Goal: Task Accomplishment & Management: Manage account settings

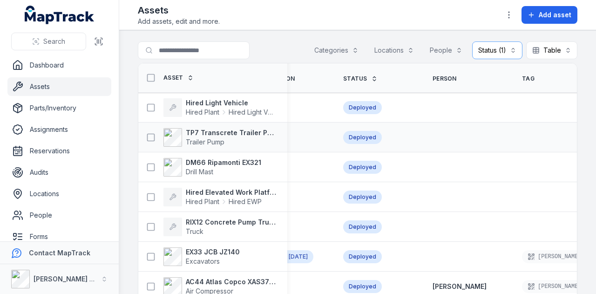
scroll to position [0, 337]
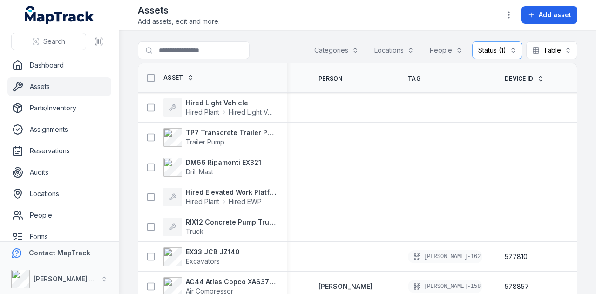
click at [508, 73] on th "Device ID" at bounding box center [537, 77] width 89 height 29
click at [508, 79] on span "Device ID" at bounding box center [518, 78] width 29 height 7
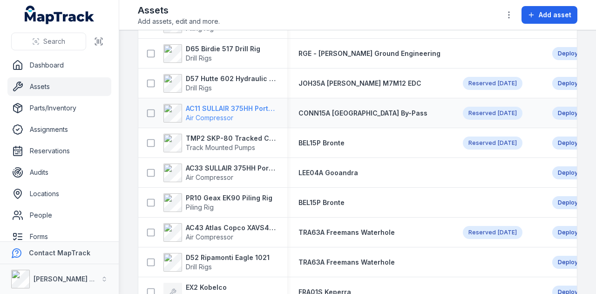
click at [258, 110] on strong "AC11 SULLAIR 375HH Portable Compressor" at bounding box center [231, 108] width 90 height 9
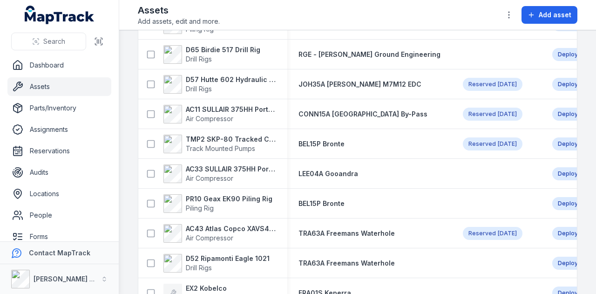
scroll to position [233, 0]
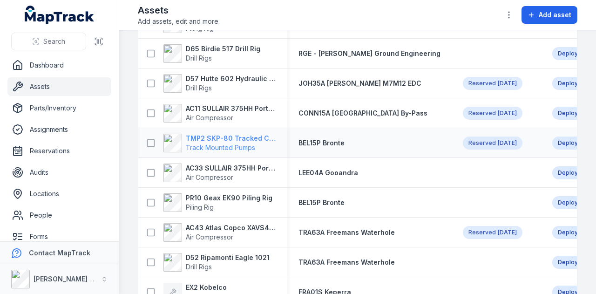
click at [219, 135] on strong "TMP2 SKP-80 Tracked Concrete Pump" at bounding box center [231, 138] width 90 height 9
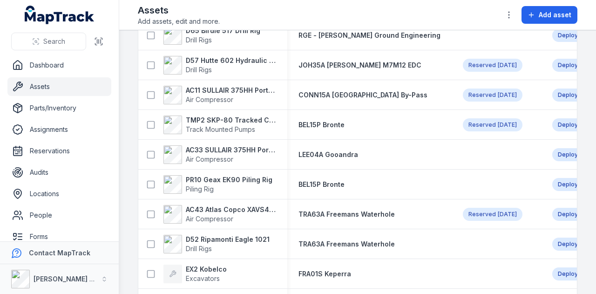
scroll to position [279, 0]
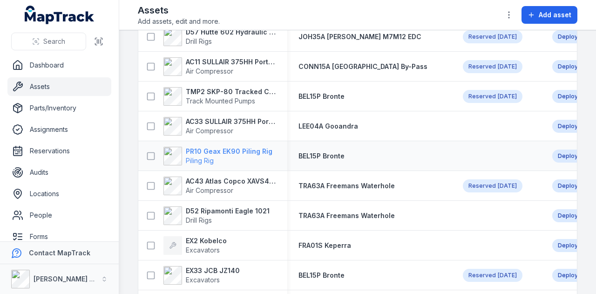
click at [245, 150] on strong "PR10 Geax EK90 Piling Rig" at bounding box center [229, 151] width 87 height 9
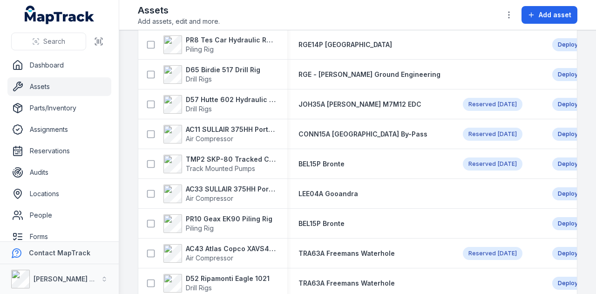
scroll to position [233, 0]
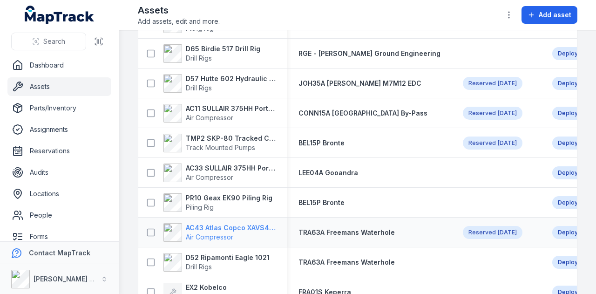
click at [244, 228] on strong "AC43 Atlas Copco XAVS450" at bounding box center [231, 227] width 90 height 9
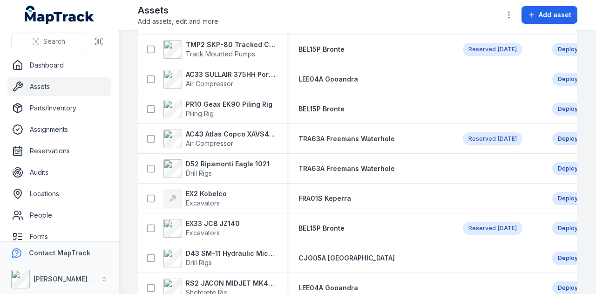
scroll to position [372, 0]
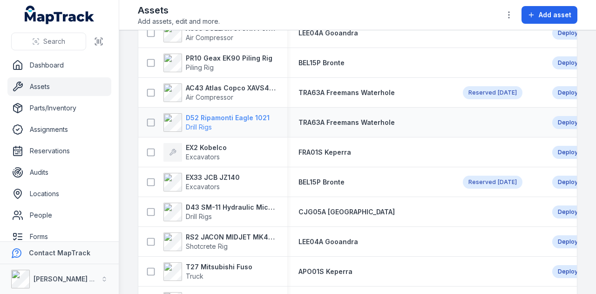
click at [245, 118] on strong "D52 Ripamonti Eagle 1021" at bounding box center [228, 117] width 84 height 9
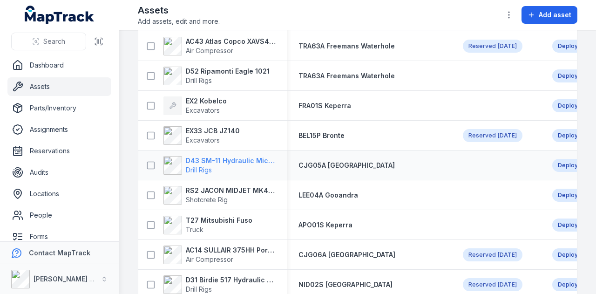
scroll to position [372, 0]
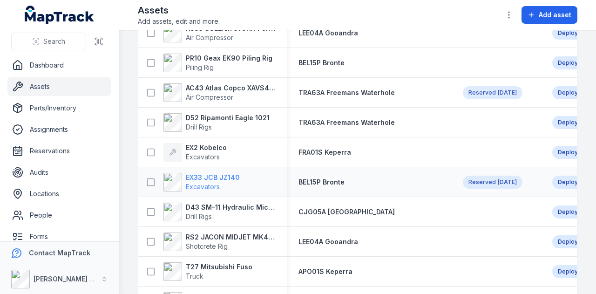
click at [214, 175] on strong "EX33 JCB JZ140" at bounding box center [213, 177] width 54 height 9
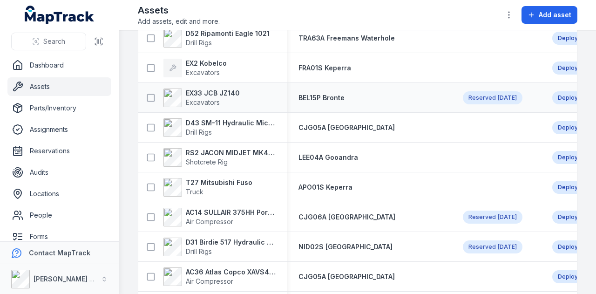
scroll to position [465, 0]
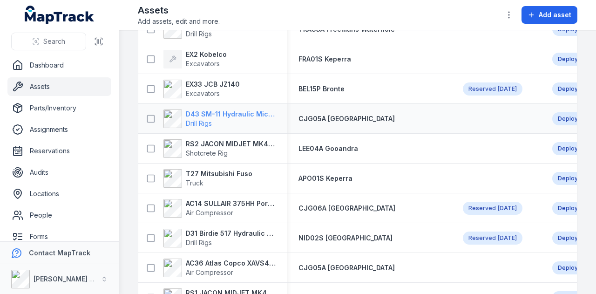
click at [231, 114] on strong "D43 SM-11 Hydraulic Microdrilling" at bounding box center [231, 113] width 90 height 9
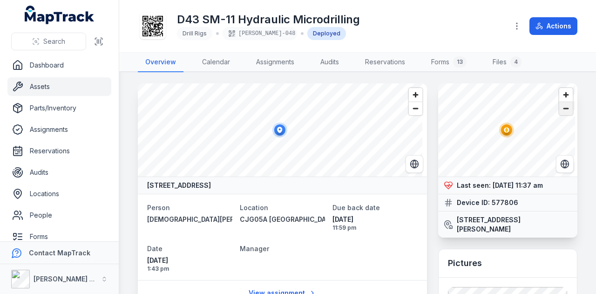
click at [565, 107] on span "Zoom out" at bounding box center [565, 108] width 13 height 13
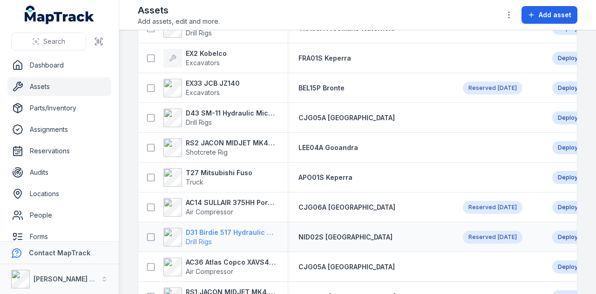
scroll to position [465, 0]
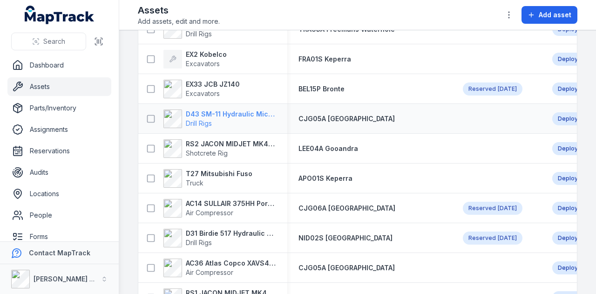
click at [223, 114] on strong "D43 SM-11 Hydraulic Microdrilling" at bounding box center [231, 113] width 90 height 9
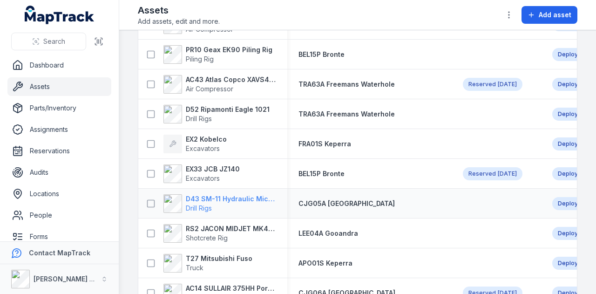
scroll to position [419, 0]
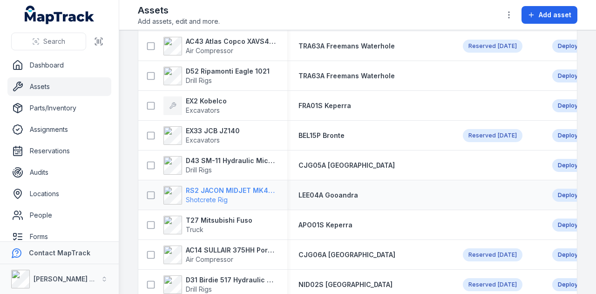
click at [237, 190] on strong "RS2 JACON MIDJET MK4.5 Shot Crete Spray Pump" at bounding box center [231, 190] width 90 height 9
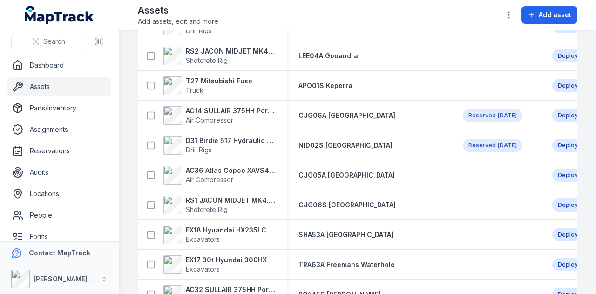
scroll to position [558, 0]
click at [250, 139] on strong "D31 Birdie 517 Hydraulic Drill Rig" at bounding box center [231, 139] width 90 height 9
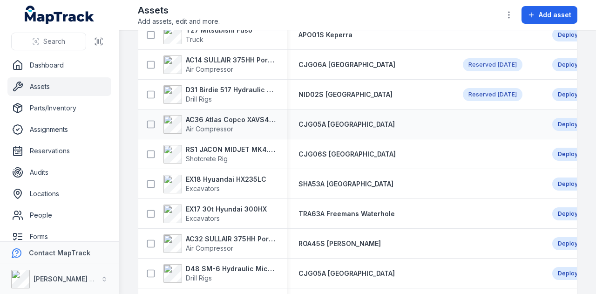
scroll to position [651, 0]
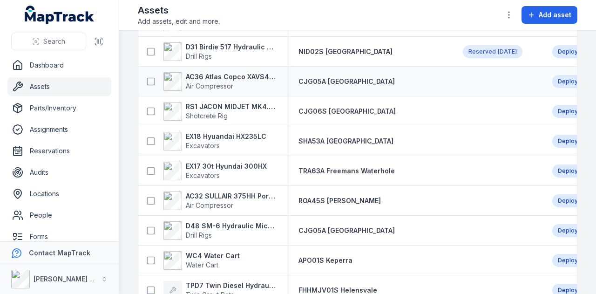
click at [248, 69] on div "AC36 Atlas Copco XAVS450 Air Compressor" at bounding box center [212, 81] width 149 height 26
click at [248, 72] on strong "AC36 Atlas Copco XAVS450" at bounding box center [231, 76] width 90 height 9
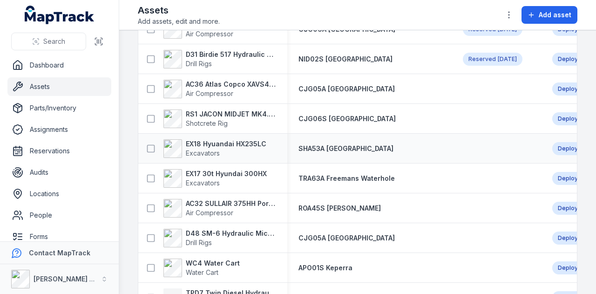
scroll to position [651, 0]
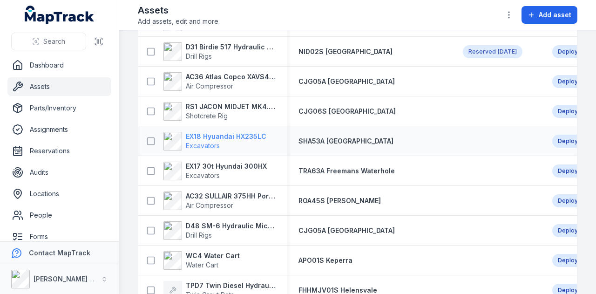
click at [221, 132] on strong "EX18 Hyuandai HX235LC" at bounding box center [226, 136] width 81 height 9
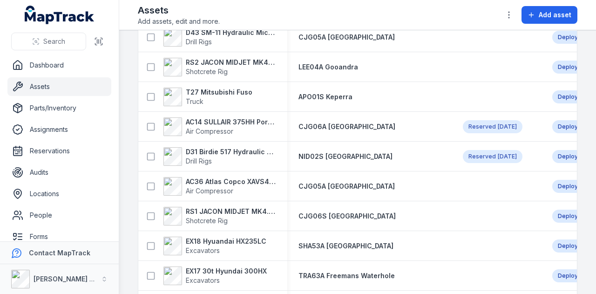
scroll to position [558, 0]
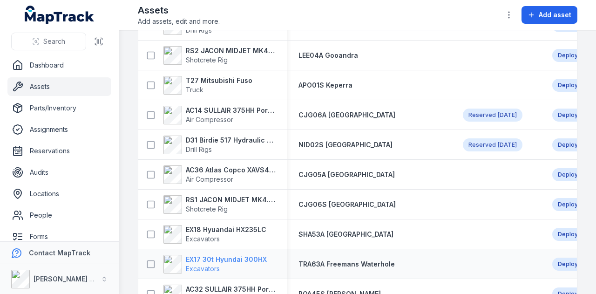
click at [240, 260] on strong "EX17 30t Hyundai 300HX" at bounding box center [226, 259] width 81 height 9
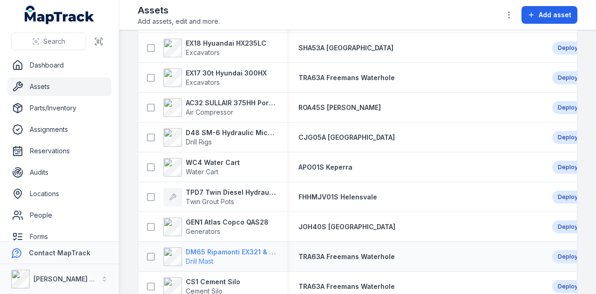
scroll to position [791, 0]
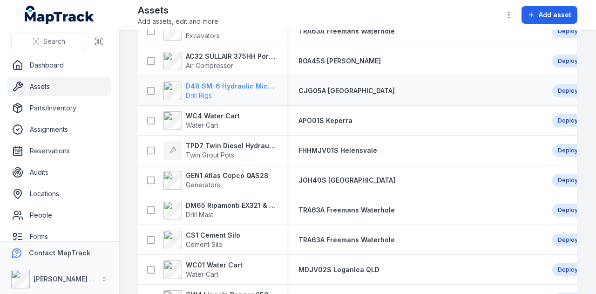
click at [242, 81] on strong "D48 SM-6 Hydraulic Micro Drill Rig" at bounding box center [231, 85] width 90 height 9
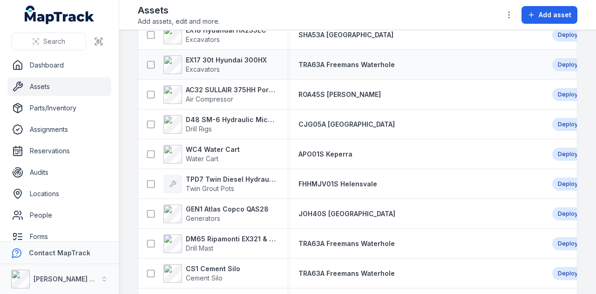
scroll to position [745, 0]
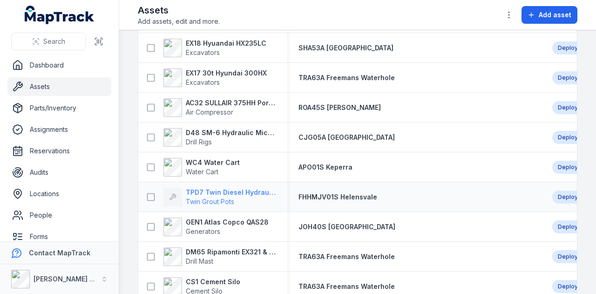
click at [238, 188] on strong "TPD7 Twin Diesel Hydraulic Grout Pot" at bounding box center [231, 192] width 90 height 9
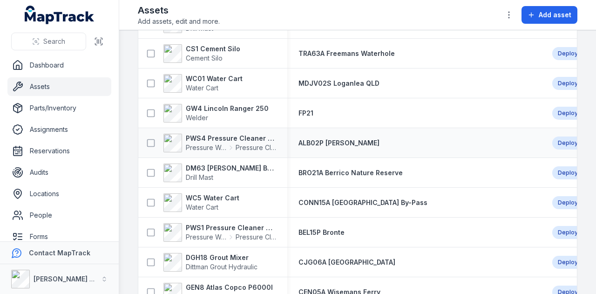
scroll to position [1024, 0]
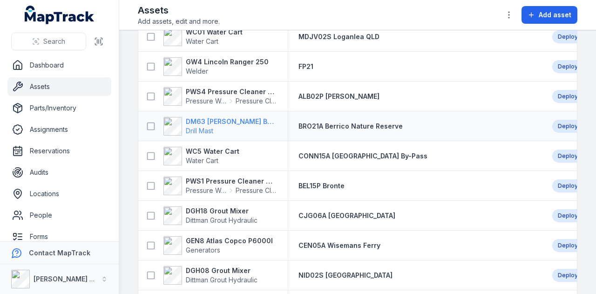
click at [228, 123] on strong "DM63 [PERSON_NAME] Build Mast" at bounding box center [231, 121] width 90 height 9
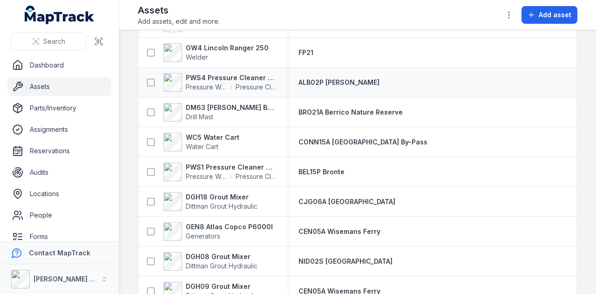
scroll to position [1024, 0]
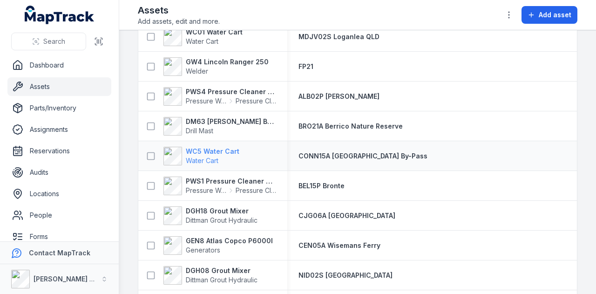
click at [218, 151] on strong "WC5 Water Cart" at bounding box center [213, 151] width 54 height 9
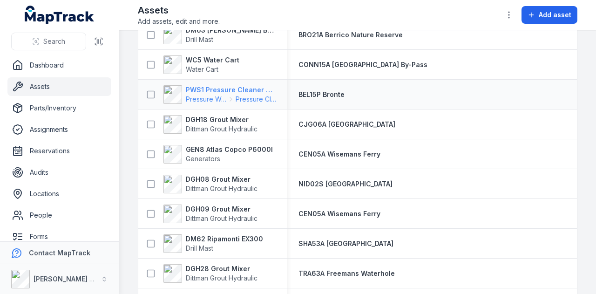
scroll to position [1117, 0]
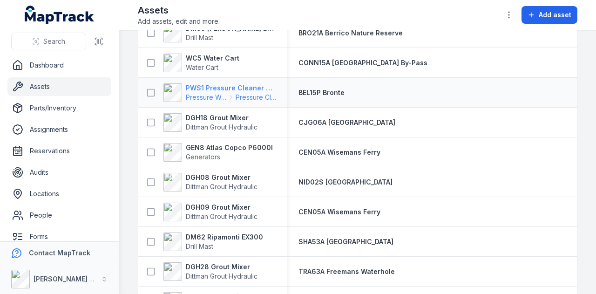
click at [238, 87] on strong "PWS1 Pressure Cleaner Skid Mounted" at bounding box center [231, 87] width 90 height 9
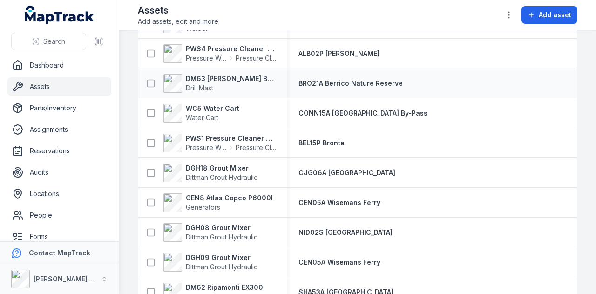
scroll to position [1117, 0]
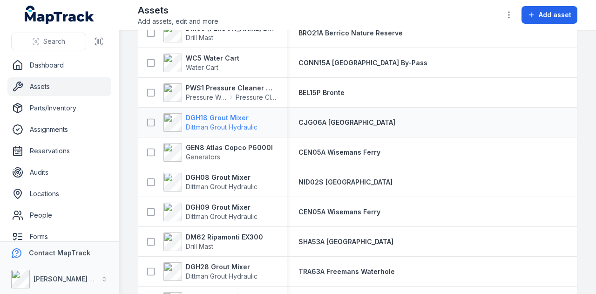
click at [232, 114] on strong "DGH18 Grout Mixer" at bounding box center [222, 117] width 72 height 9
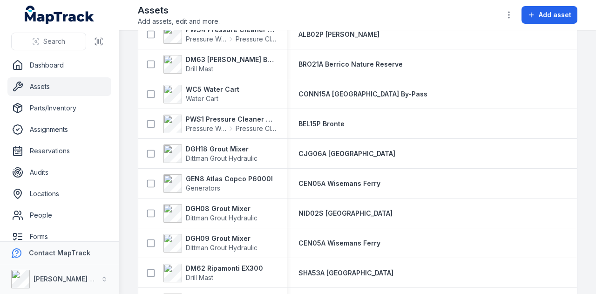
scroll to position [1117, 0]
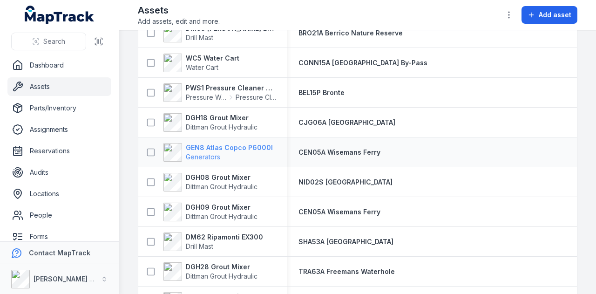
click at [225, 145] on strong "GEN8 Atlas Copco P6000I" at bounding box center [229, 147] width 87 height 9
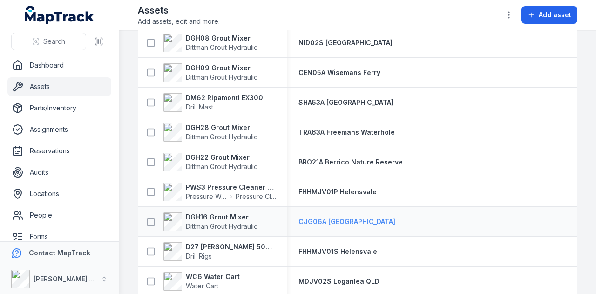
scroll to position [1213, 0]
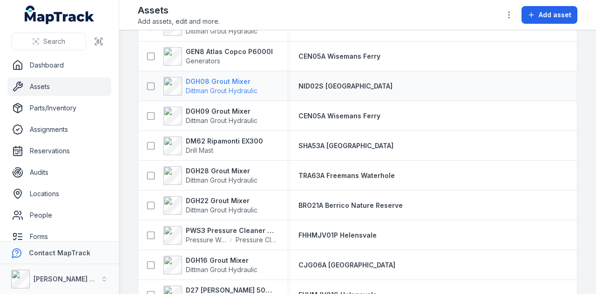
click at [206, 82] on strong "DGH08 Grout Mixer" at bounding box center [222, 81] width 72 height 9
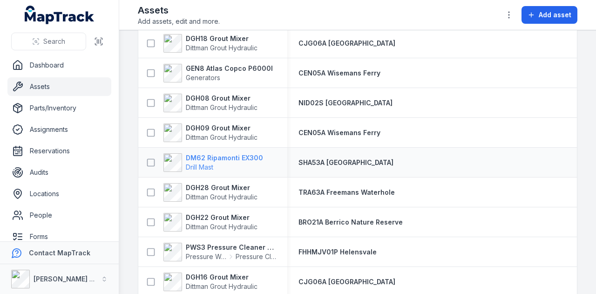
scroll to position [1210, 0]
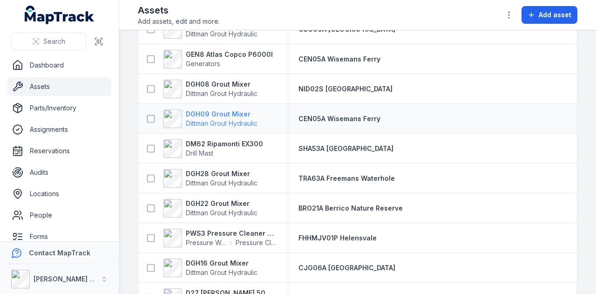
click at [236, 112] on strong "DGH09 Grout Mixer" at bounding box center [222, 113] width 72 height 9
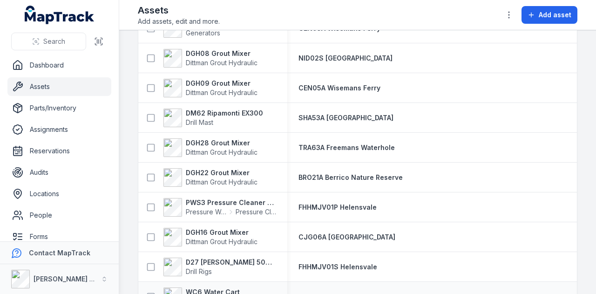
scroll to position [1223, 0]
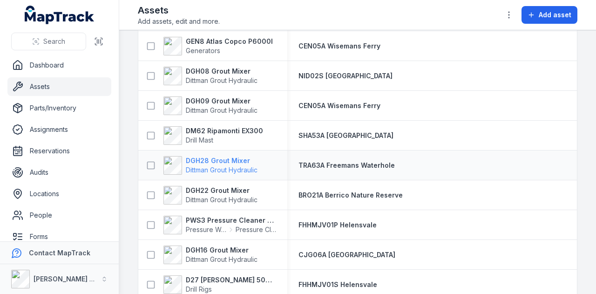
click at [236, 160] on strong "DGH28 Grout Mixer" at bounding box center [222, 160] width 72 height 9
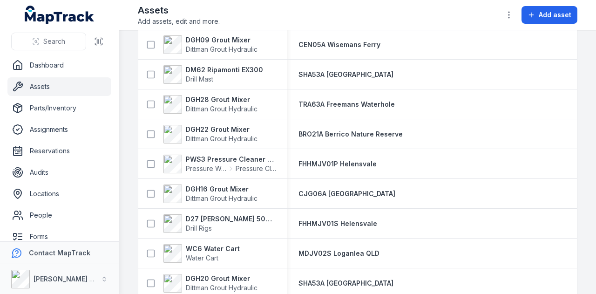
scroll to position [1303, 0]
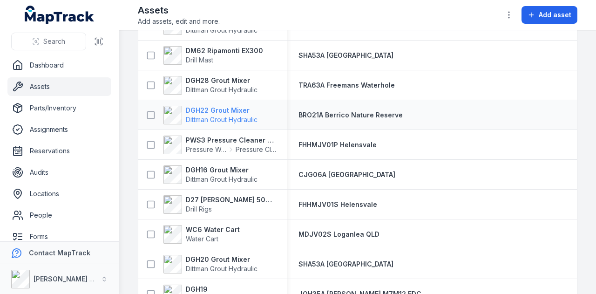
click at [227, 108] on strong "DGH22 Grout Mixer" at bounding box center [222, 110] width 72 height 9
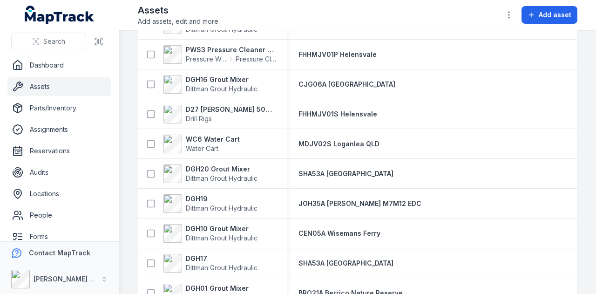
scroll to position [1396, 0]
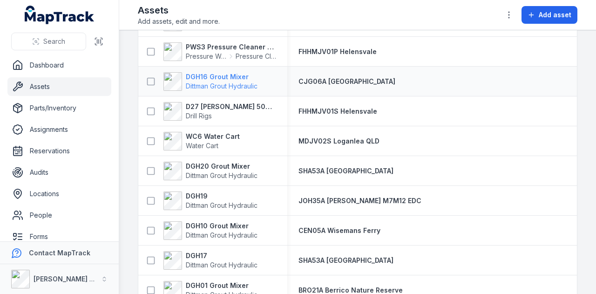
click at [227, 76] on strong "DGH16 Grout Mixer" at bounding box center [222, 76] width 72 height 9
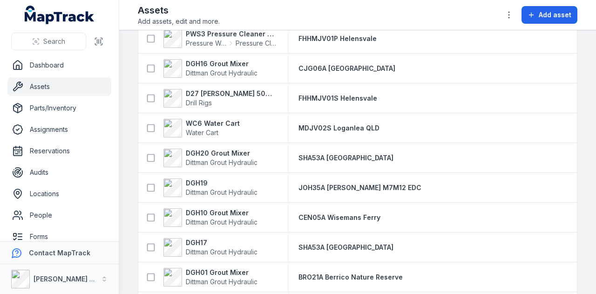
scroll to position [1396, 0]
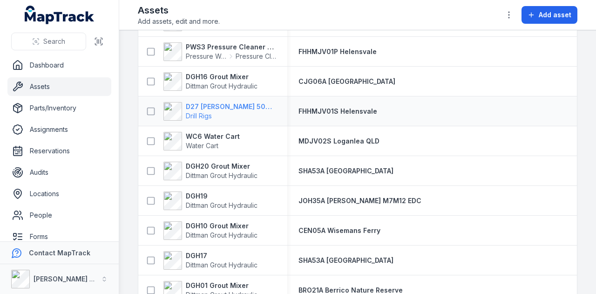
click at [216, 107] on strong "D27 [PERSON_NAME] 500 Hydraulic Drill Rig" at bounding box center [231, 106] width 90 height 9
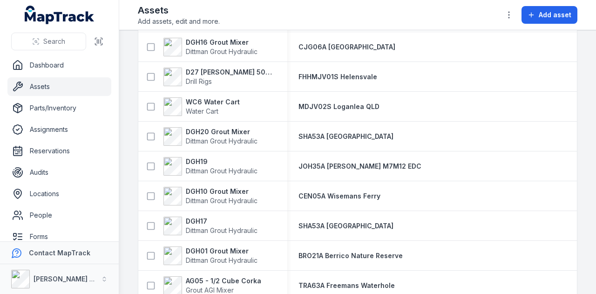
scroll to position [1489, 0]
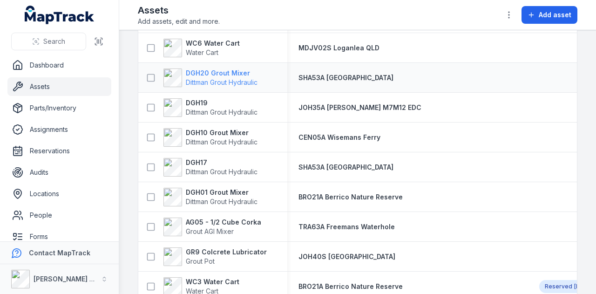
click at [219, 70] on strong "DGH20 Grout Mixer" at bounding box center [222, 72] width 72 height 9
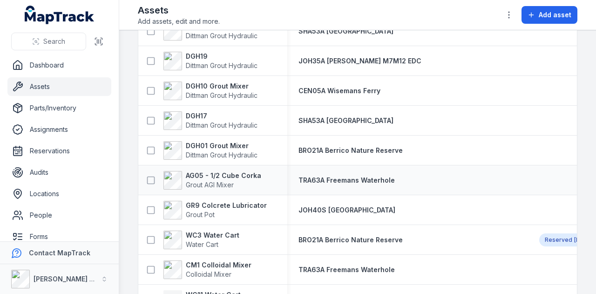
scroll to position [1489, 0]
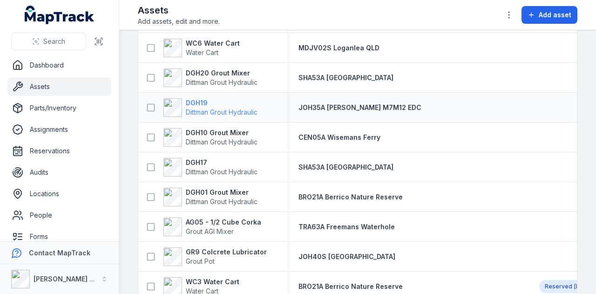
click at [231, 103] on strong "DGH19" at bounding box center [222, 102] width 72 height 9
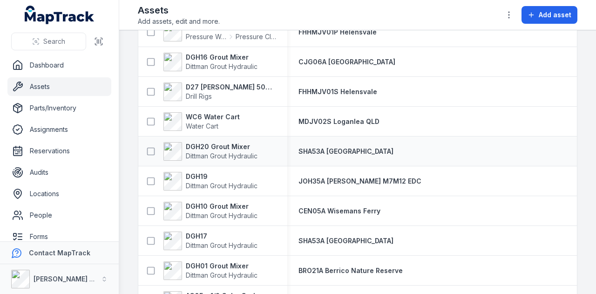
scroll to position [1434, 0]
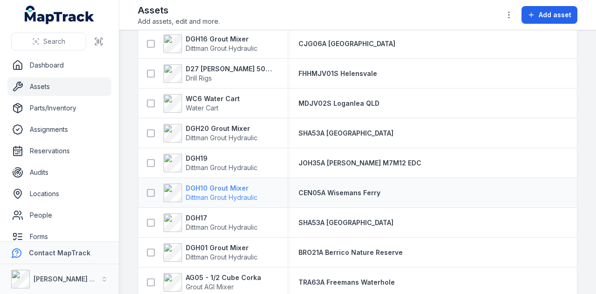
click at [233, 188] on strong "DGH10 Grout Mixer" at bounding box center [222, 187] width 72 height 9
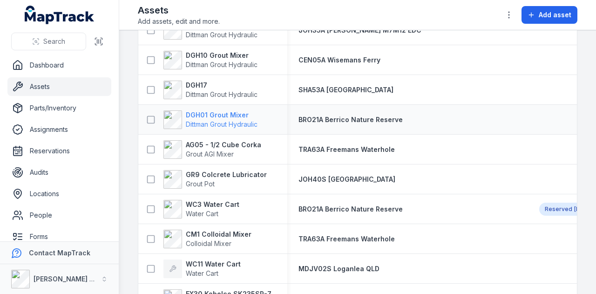
scroll to position [1520, 0]
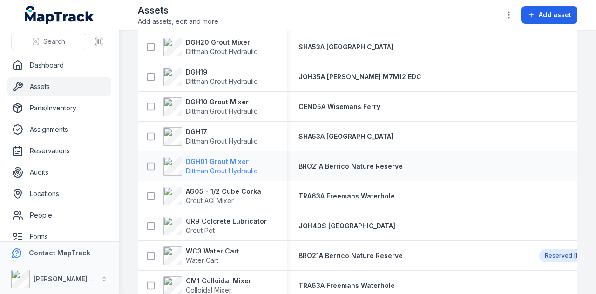
click at [207, 159] on strong "DGH01 Grout Mixer" at bounding box center [222, 161] width 72 height 9
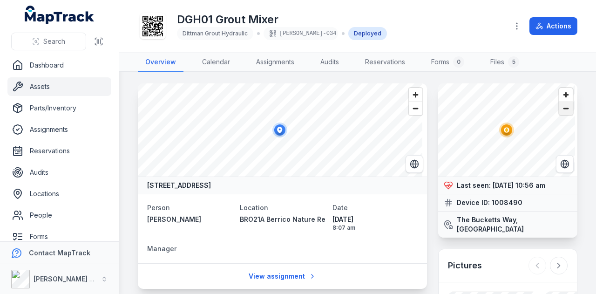
click at [560, 107] on span "Zoom out" at bounding box center [565, 108] width 13 height 13
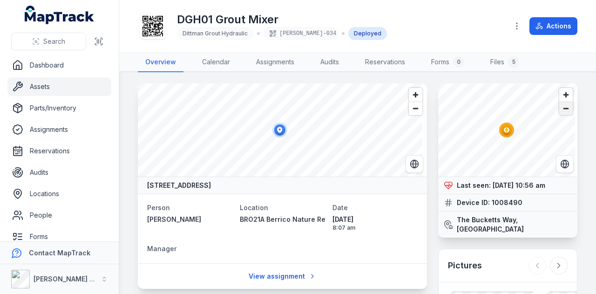
click at [560, 107] on span "Zoom out" at bounding box center [565, 108] width 13 height 13
click at [563, 110] on span "Zoom out" at bounding box center [565, 108] width 13 height 13
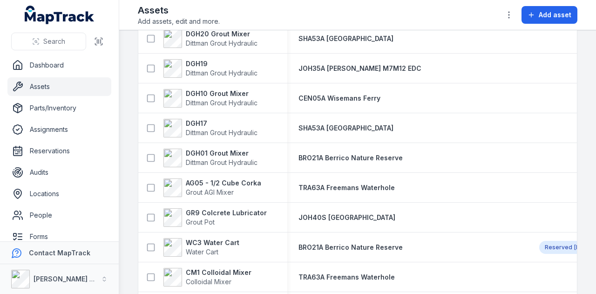
scroll to position [1536, 0]
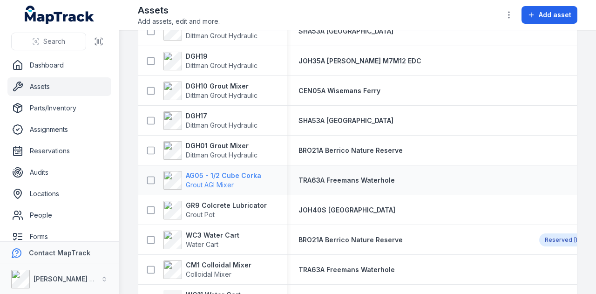
click at [246, 174] on strong "AG05 - 1/2 Cube Corka" at bounding box center [223, 175] width 75 height 9
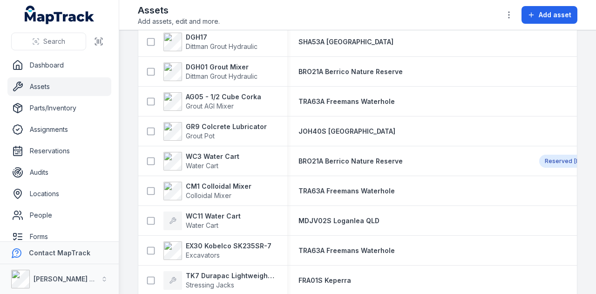
scroll to position [1629, 0]
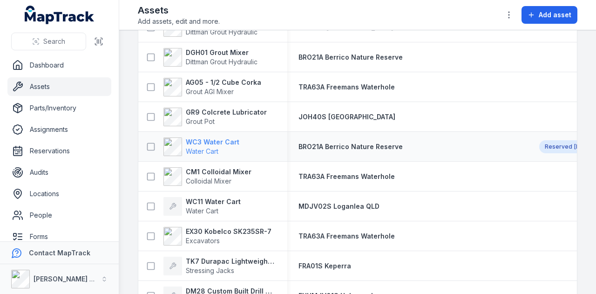
click at [231, 140] on strong "WC3 Water Cart" at bounding box center [213, 141] width 54 height 9
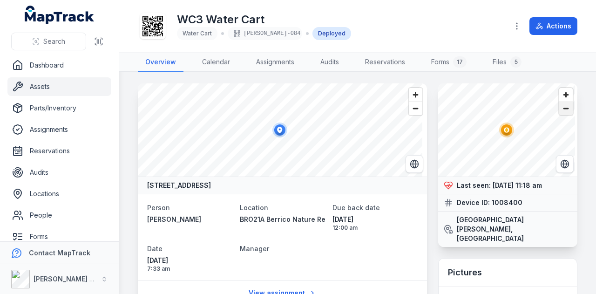
click at [560, 110] on span "Zoom out" at bounding box center [565, 108] width 13 height 13
click at [387, 62] on link "Reservations" at bounding box center [384, 63] width 55 height 20
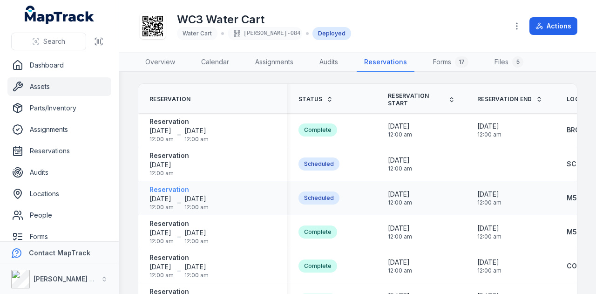
click at [175, 188] on strong "Reservation" at bounding box center [178, 189] width 59 height 9
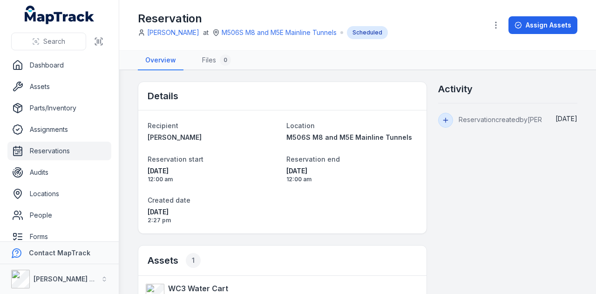
click at [38, 145] on link "Reservations" at bounding box center [59, 150] width 104 height 19
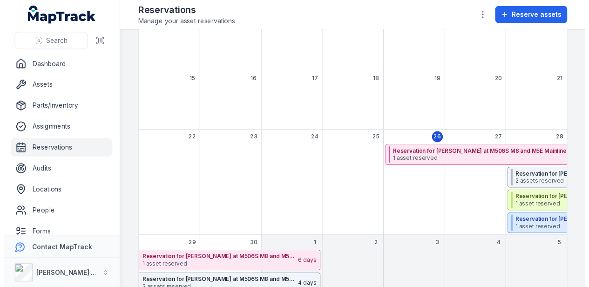
scroll to position [219, 0]
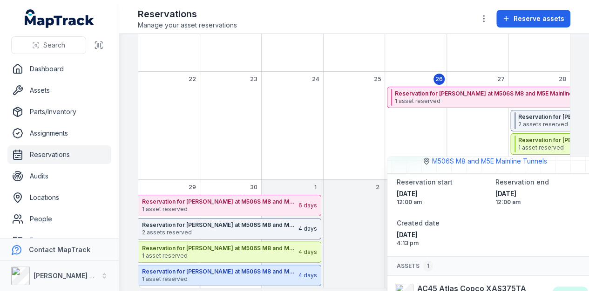
scroll to position [60, 0]
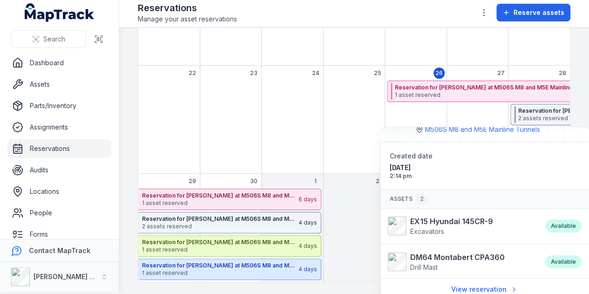
scroll to position [4, 0]
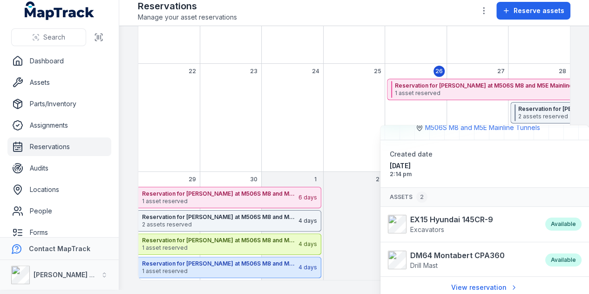
click at [374, 217] on div "September 2025" at bounding box center [353, 233] width 61 height 93
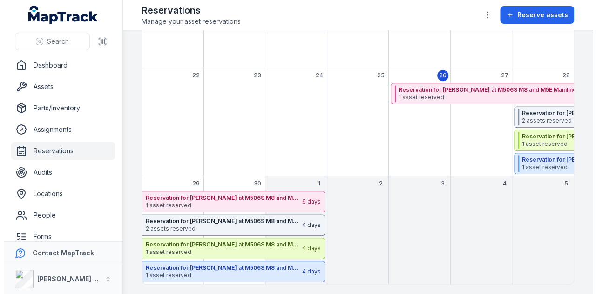
scroll to position [0, 0]
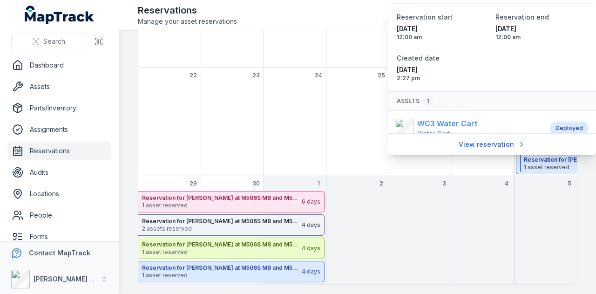
scroll to position [40, 0]
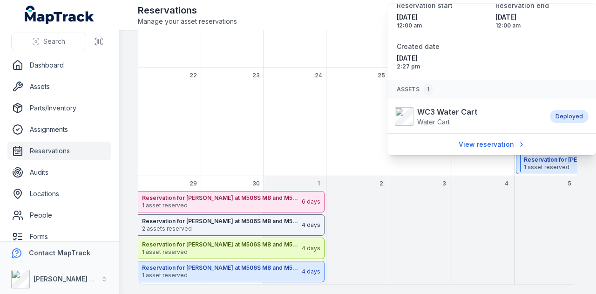
click at [429, 193] on div "September 2025" at bounding box center [419, 201] width 59 height 21
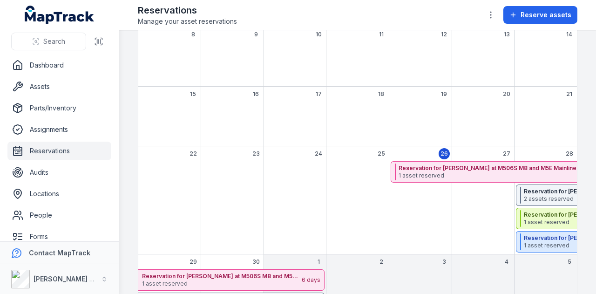
scroll to position [126, 0]
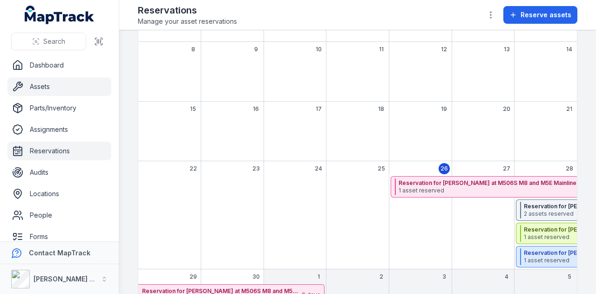
click at [51, 86] on link "Assets" at bounding box center [59, 86] width 104 height 19
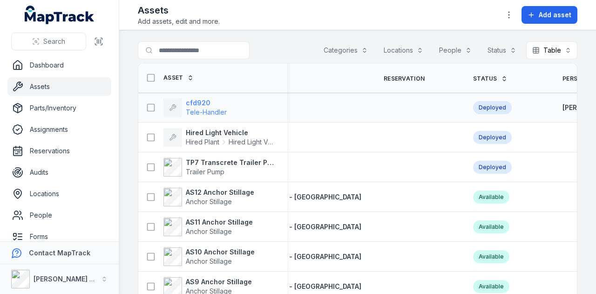
scroll to position [0, 132]
click at [197, 99] on strong "cfd920" at bounding box center [206, 102] width 41 height 9
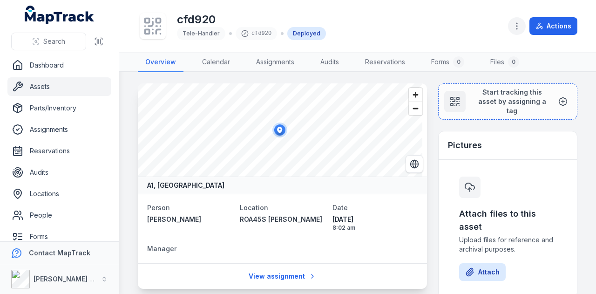
click at [519, 30] on icon "button" at bounding box center [516, 25] width 9 height 9
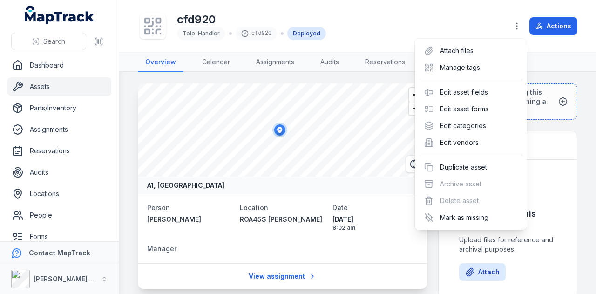
click at [572, 165] on div "Toggle Navigation cfd920 Tele-Handler cfd920 Deployed Actions Overview Calendar…" at bounding box center [357, 147] width 477 height 294
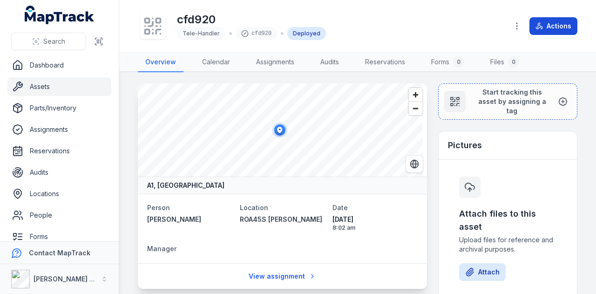
click at [556, 25] on button "Actions" at bounding box center [553, 26] width 48 height 18
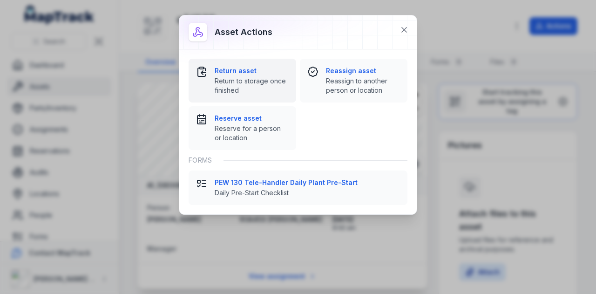
click at [240, 76] on span "Return to storage once finished" at bounding box center [252, 85] width 74 height 19
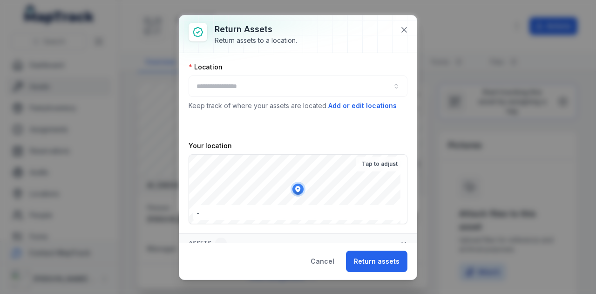
click at [257, 83] on div at bounding box center [297, 85] width 219 height 21
click at [257, 87] on button "button" at bounding box center [297, 85] width 219 height 21
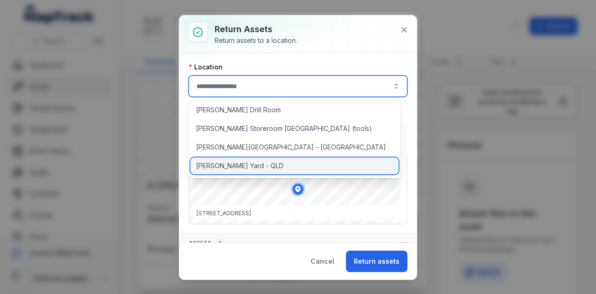
click at [249, 164] on div "RIX Yard - QLD" at bounding box center [294, 165] width 208 height 17
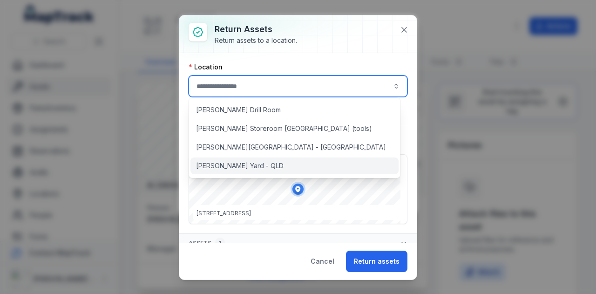
type input "**********"
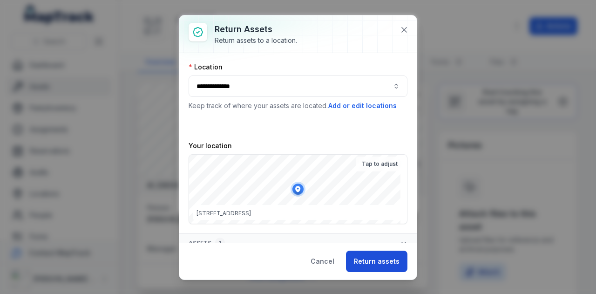
click at [380, 262] on button "Return assets" at bounding box center [376, 260] width 61 height 21
